Goal: Task Accomplishment & Management: Complete application form

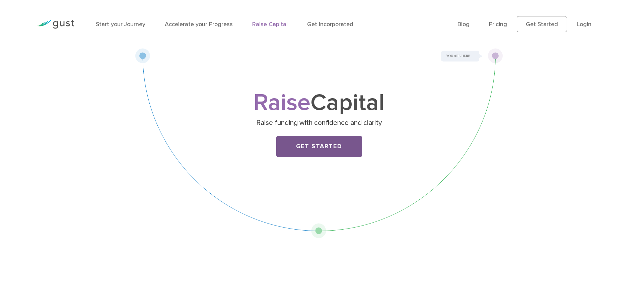
click at [310, 147] on link "Get Started" at bounding box center [319, 146] width 86 height 21
click at [494, 25] on link "Pricing" at bounding box center [498, 24] width 18 height 7
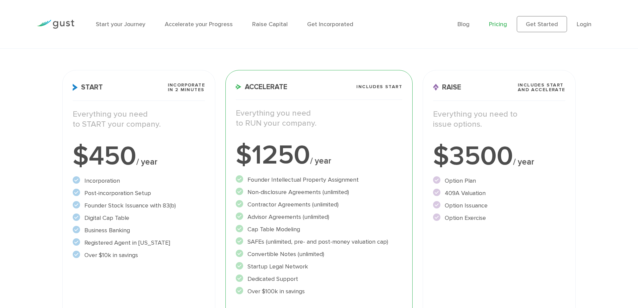
scroll to position [67, 0]
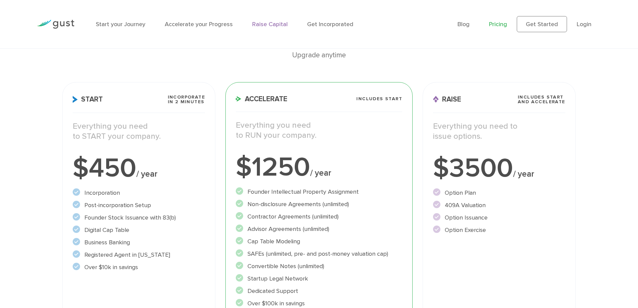
click at [267, 23] on link "Raise Capital" at bounding box center [269, 24] width 35 height 7
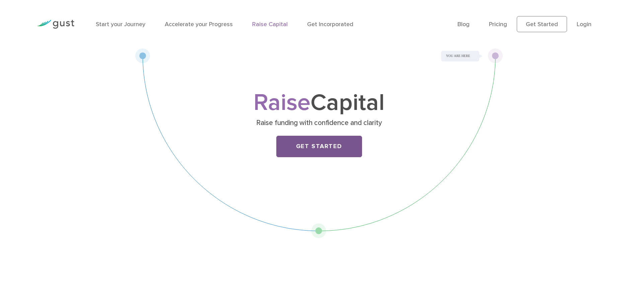
click at [301, 143] on link "Get Started" at bounding box center [319, 146] width 86 height 21
